Goal: Information Seeking & Learning: Learn about a topic

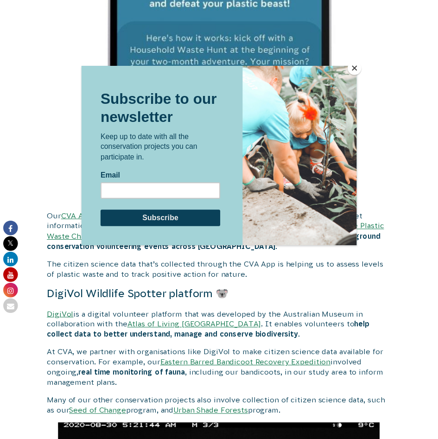
scroll to position [2269, 0]
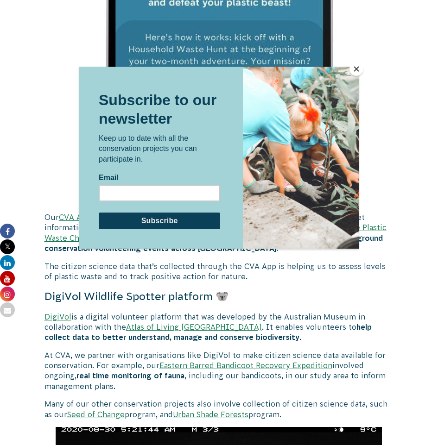
click at [356, 67] on button "Close" at bounding box center [356, 69] width 14 height 14
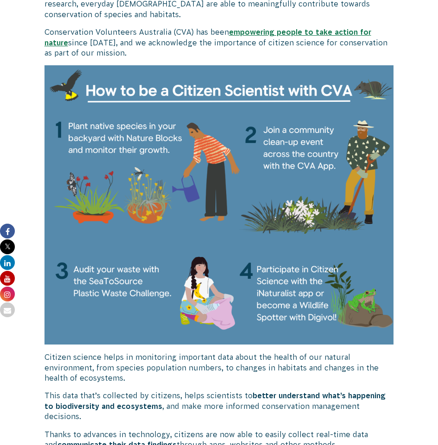
scroll to position [278, 0]
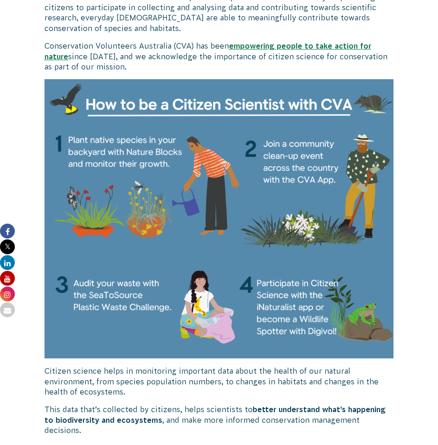
click at [283, 45] on strong "empowering people to take action for nature" at bounding box center [207, 51] width 327 height 19
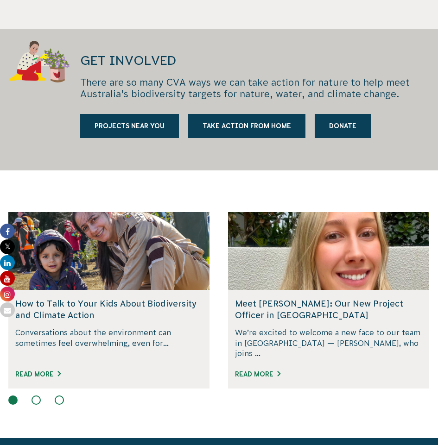
scroll to position [880, 0]
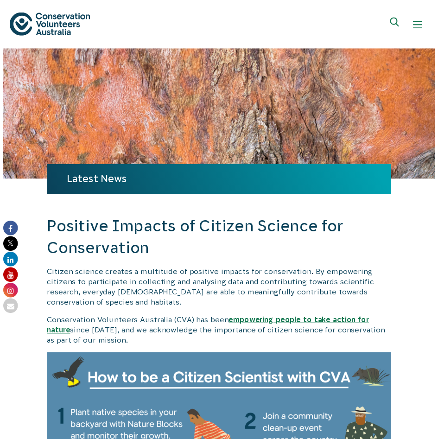
scroll to position [278, 0]
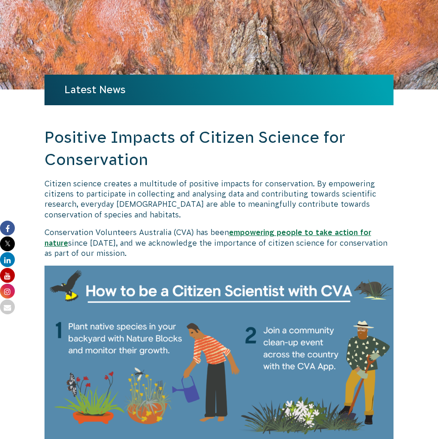
scroll to position [93, 0]
